Goal: Task Accomplishment & Management: Manage account settings

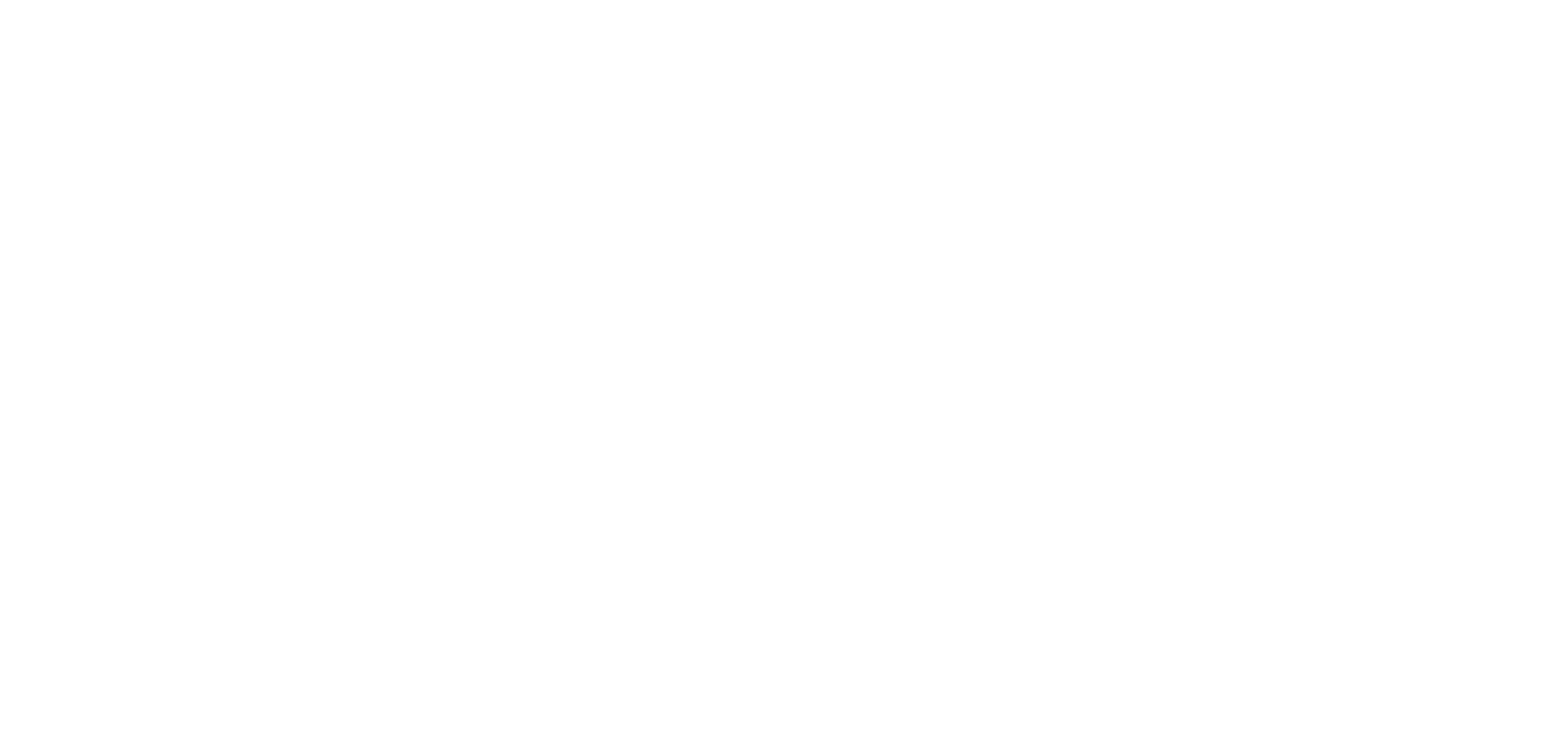
click at [789, 0] on html at bounding box center [784, 0] width 1568 height 0
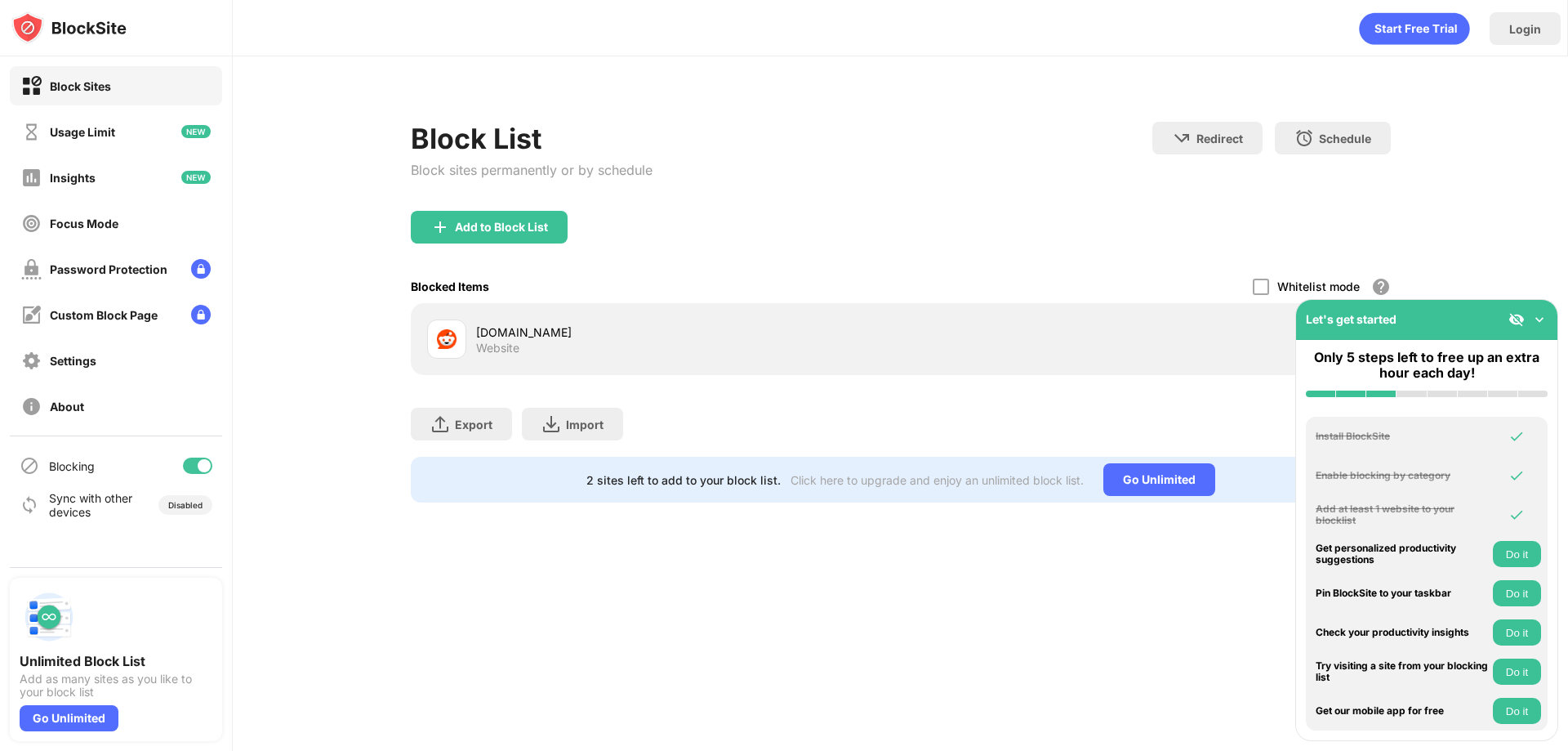
click at [607, 355] on div "reddit.com Website" at bounding box center [663, 339] width 474 height 39
click at [460, 340] on div at bounding box center [446, 339] width 39 height 39
click at [113, 97] on div "Block Sites" at bounding box center [116, 86] width 213 height 39
click at [101, 24] on img at bounding box center [69, 28] width 115 height 33
click at [67, 84] on div "Block Sites" at bounding box center [80, 87] width 62 height 14
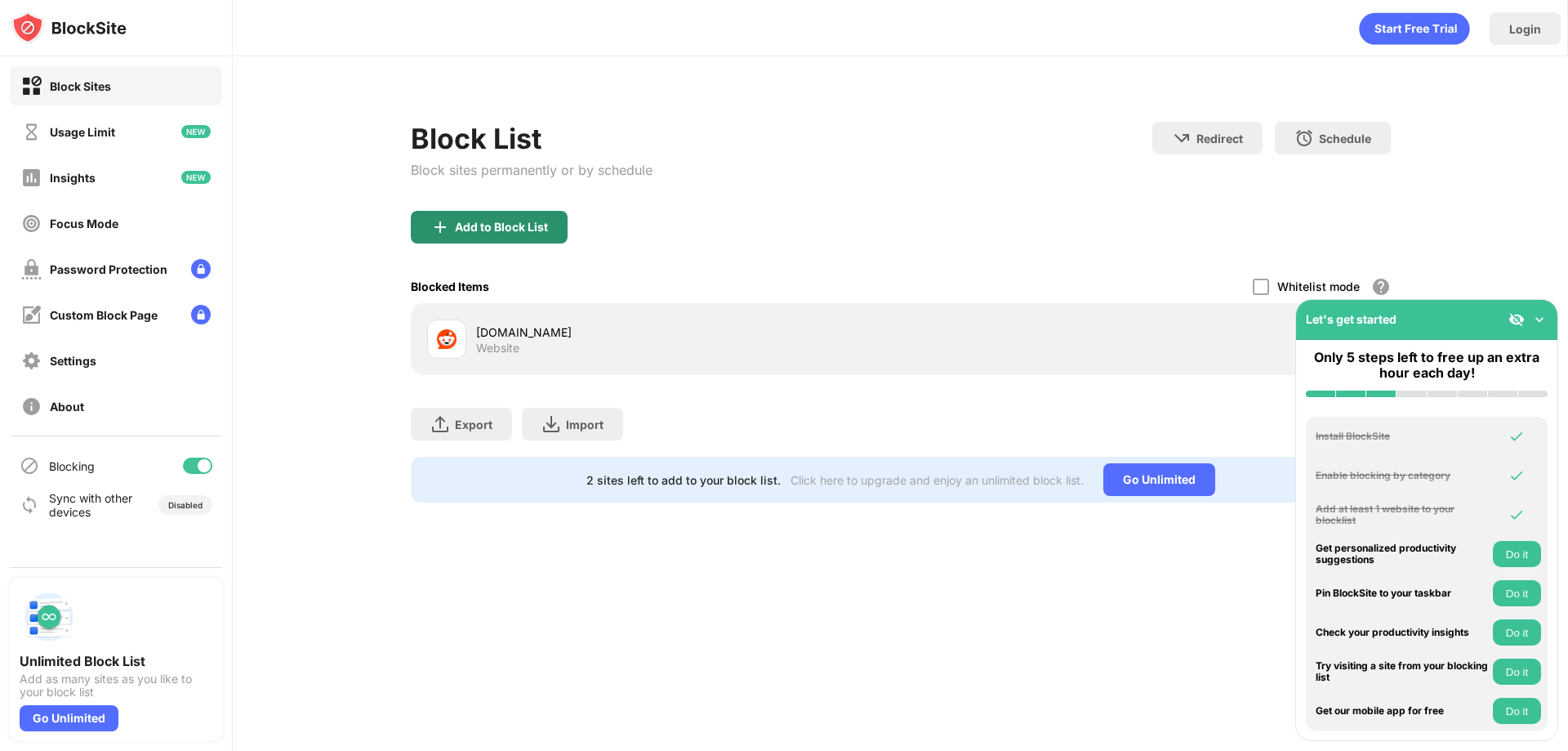
click at [492, 221] on div "Add to Block List" at bounding box center [501, 227] width 93 height 13
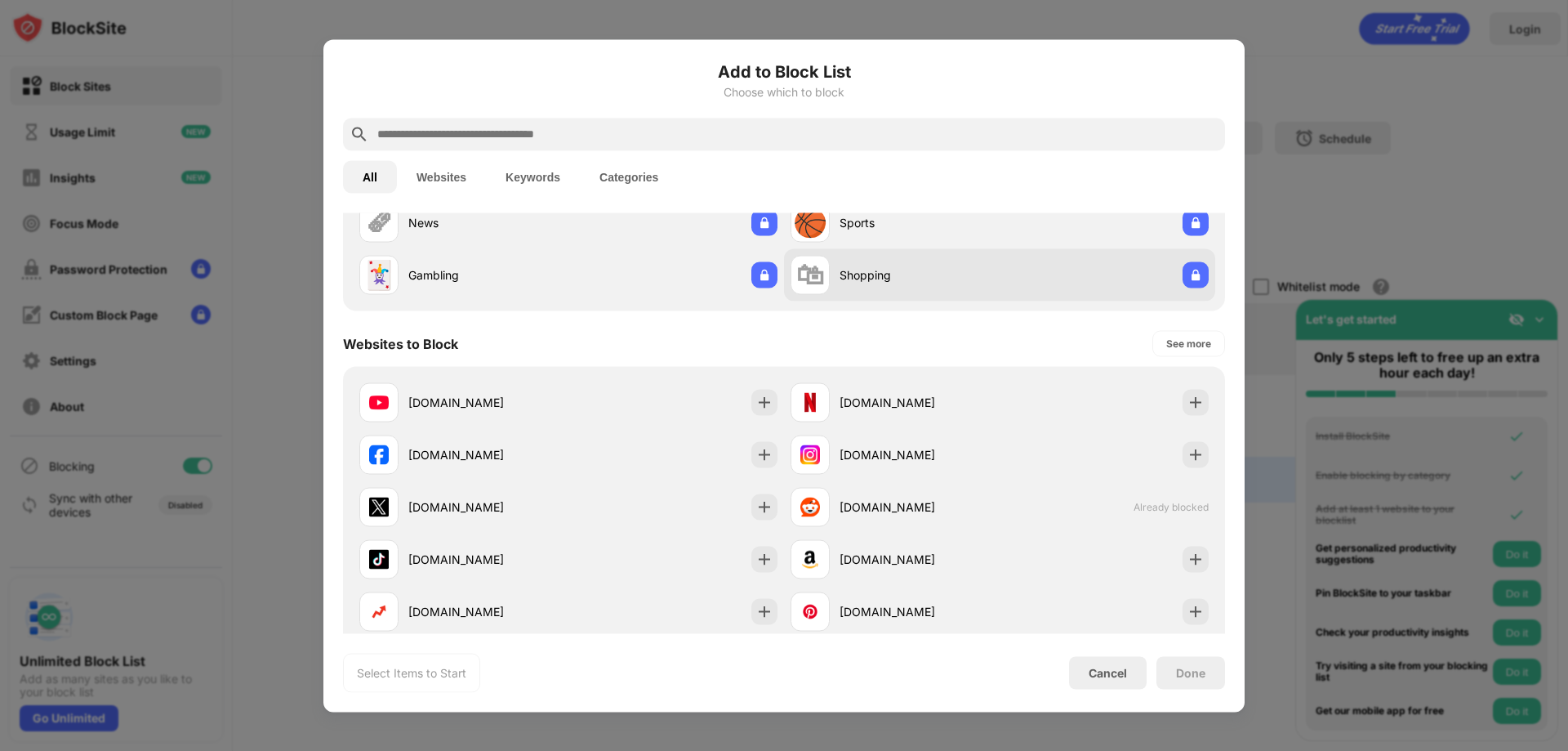
scroll to position [137, 0]
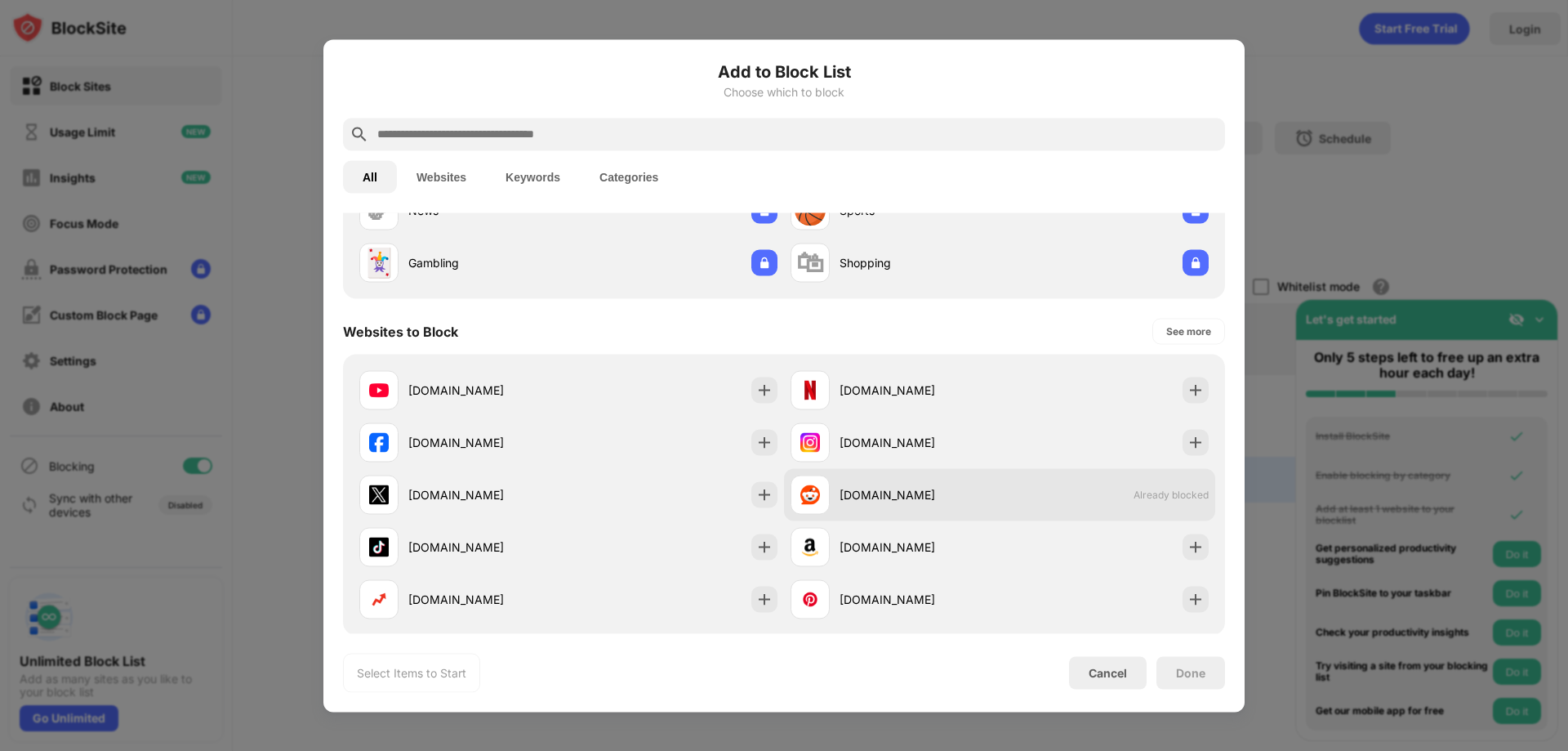
click at [1147, 487] on div "reddit.com Already blocked" at bounding box center [999, 494] width 431 height 53
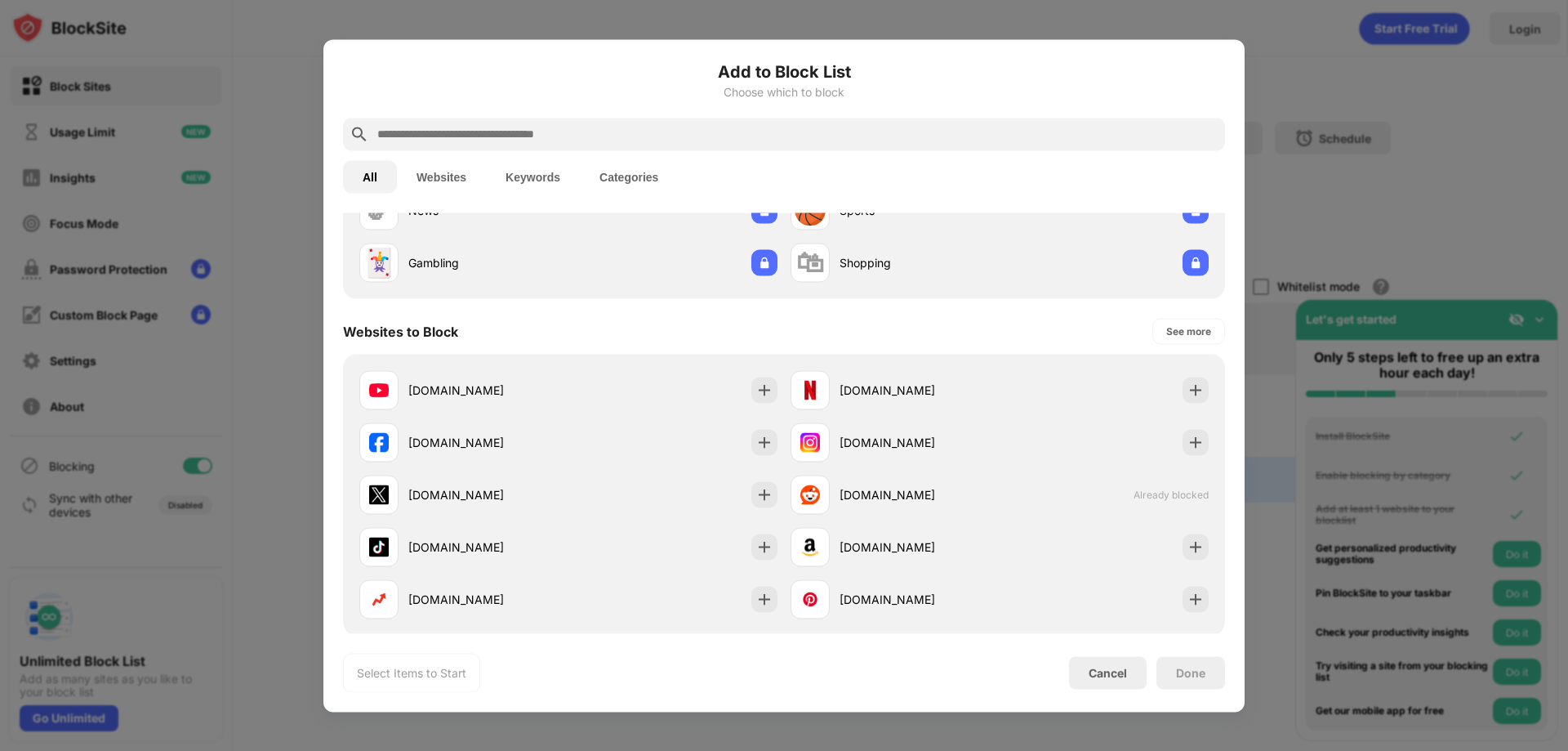
click at [1113, 694] on div "Add to Block List Choose which to block All Websites Keywords Categories Catego…" at bounding box center [784, 375] width 922 height 672
click at [1114, 680] on div "Cancel" at bounding box center [1107, 672] width 78 height 33
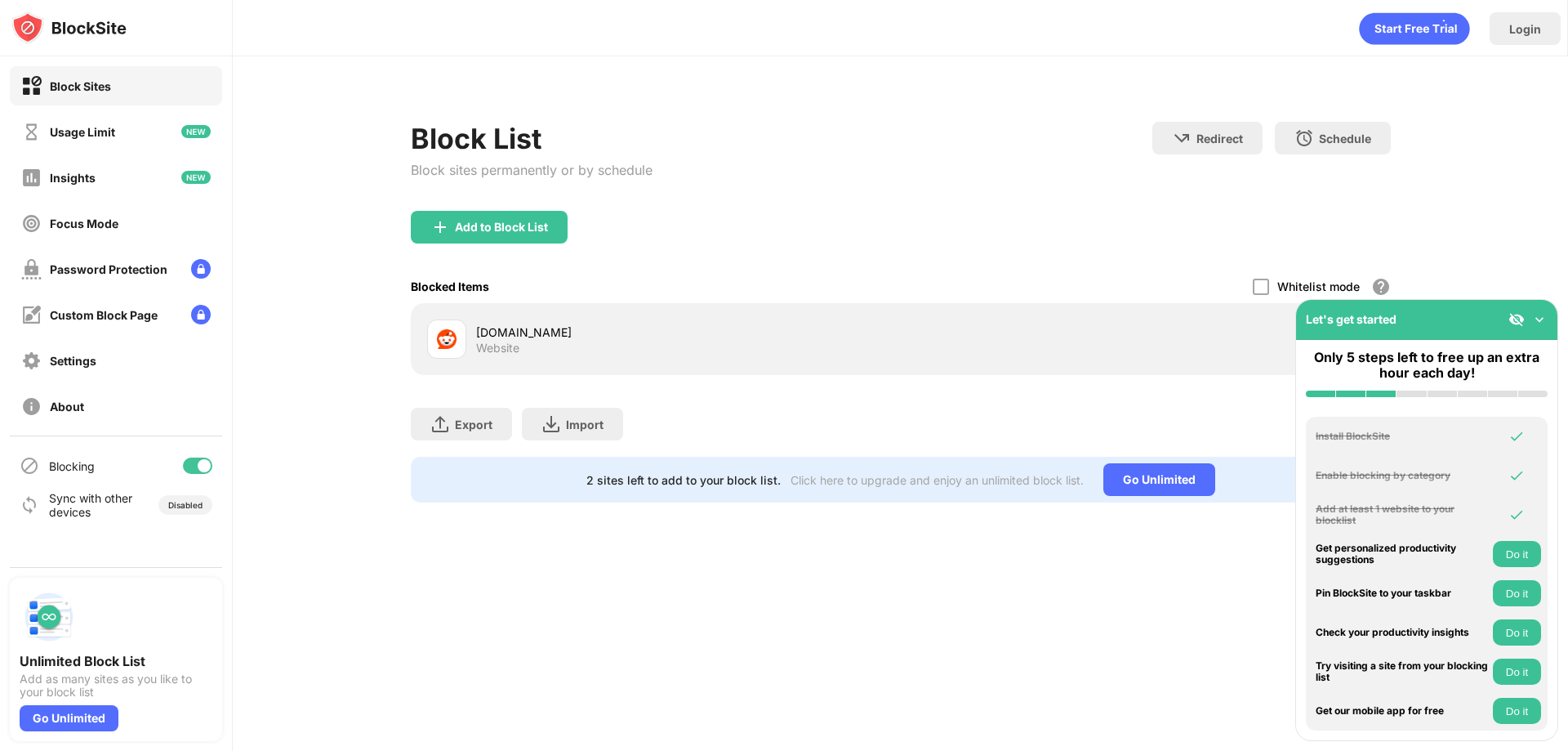
click at [491, 338] on div "[DOMAIN_NAME]" at bounding box center [688, 331] width 425 height 17
click at [195, 469] on div at bounding box center [197, 465] width 29 height 16
click at [177, 463] on div "Blocking" at bounding box center [116, 465] width 213 height 39
click at [196, 466] on div at bounding box center [191, 465] width 13 height 13
